Goal: Task Accomplishment & Management: Use online tool/utility

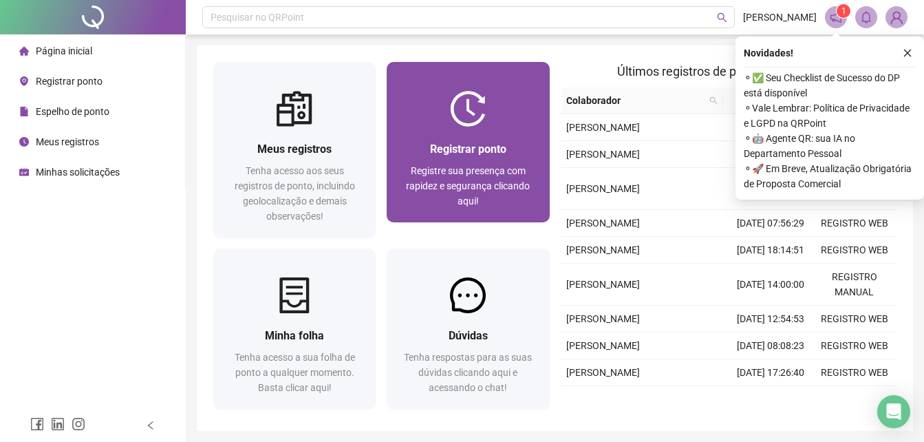
click at [469, 102] on img at bounding box center [468, 109] width 36 height 36
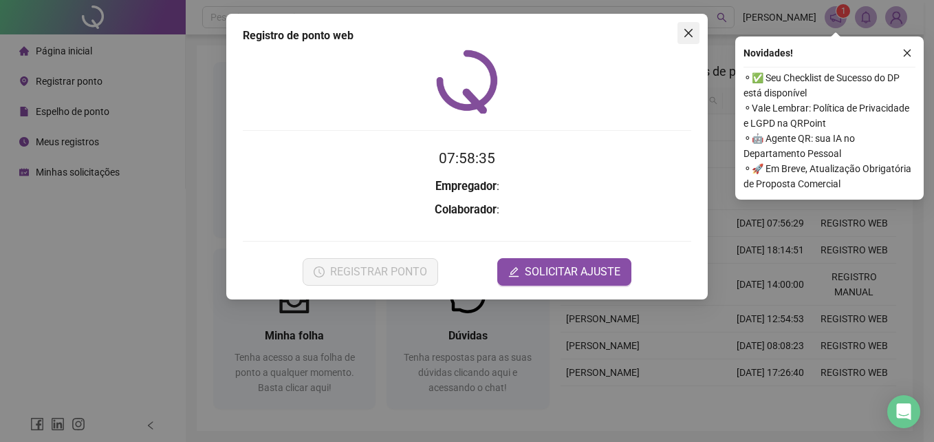
click at [691, 29] on span "Close" at bounding box center [689, 33] width 22 height 11
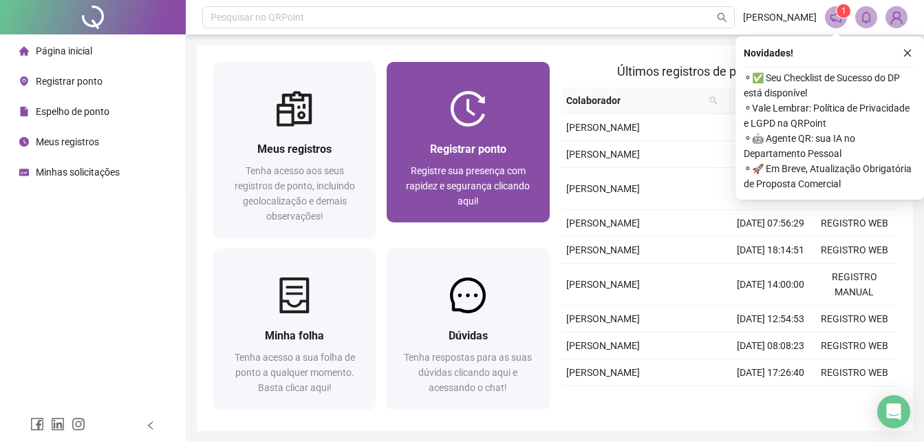
click at [491, 134] on div "Registrar ponto Registre sua presença com rapidez e segurança clicando aqui!" at bounding box center [468, 175] width 162 height 96
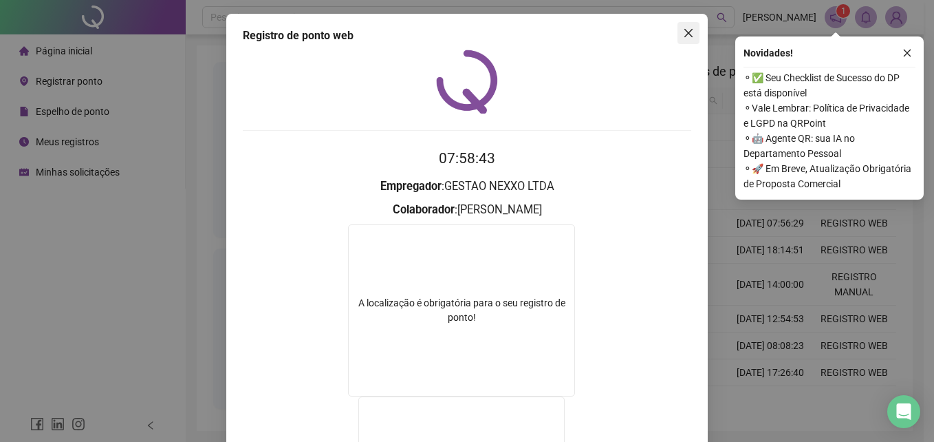
click at [691, 33] on span "Close" at bounding box center [689, 33] width 22 height 11
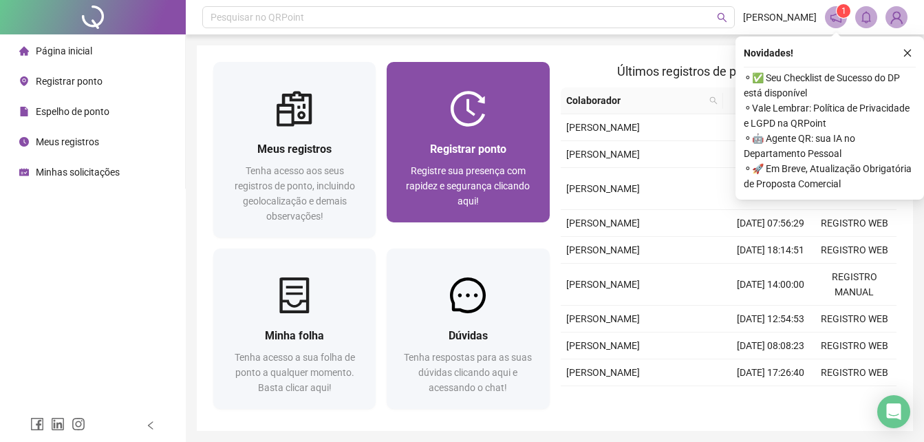
click at [470, 155] on span "Registrar ponto" at bounding box center [468, 148] width 76 height 13
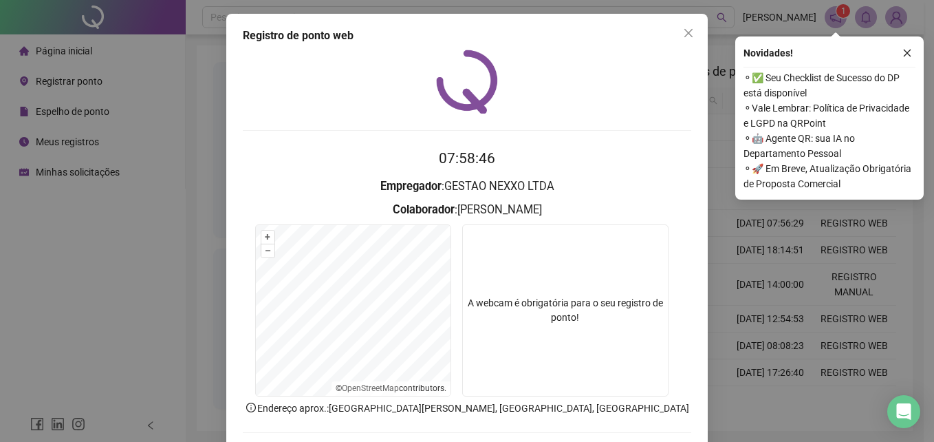
scroll to position [65, 0]
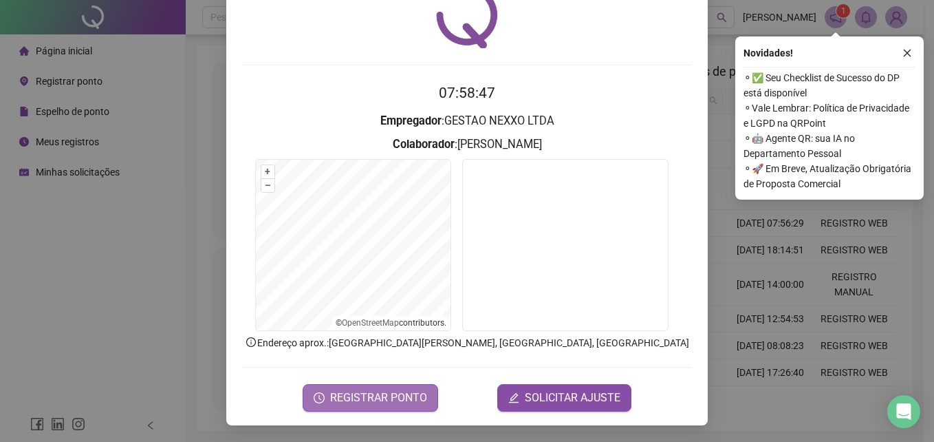
click at [397, 393] on span "REGISTRAR PONTO" at bounding box center [378, 397] width 97 height 17
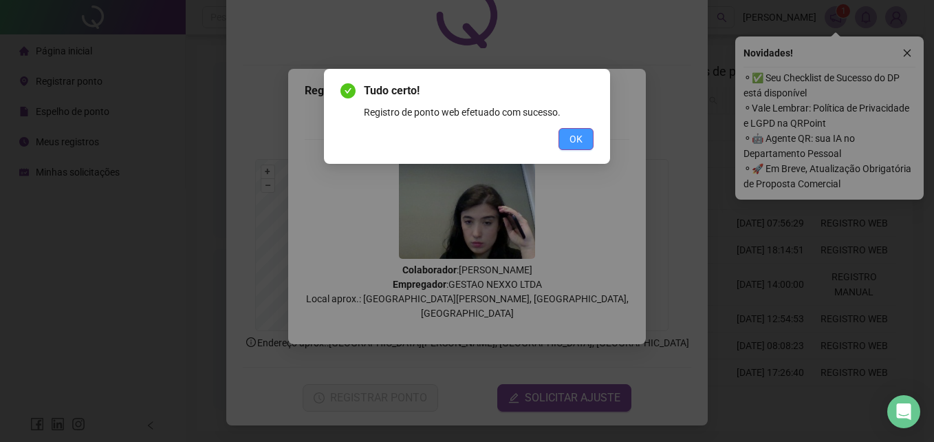
click at [572, 134] on span "OK" at bounding box center [576, 138] width 13 height 15
